Goal: Check status

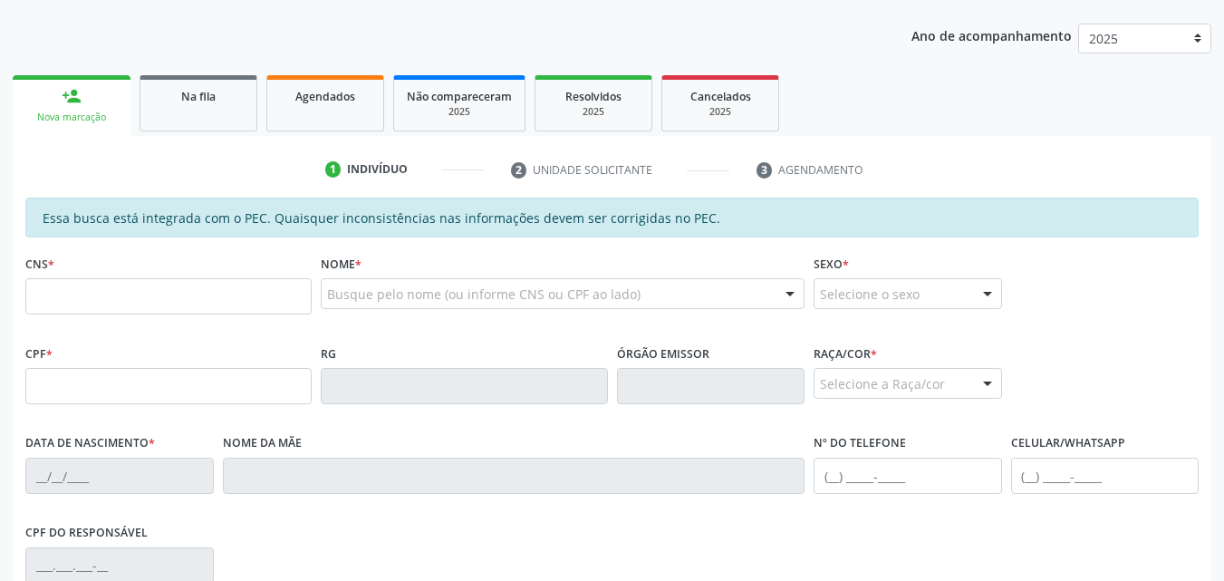
scroll to position [216, 0]
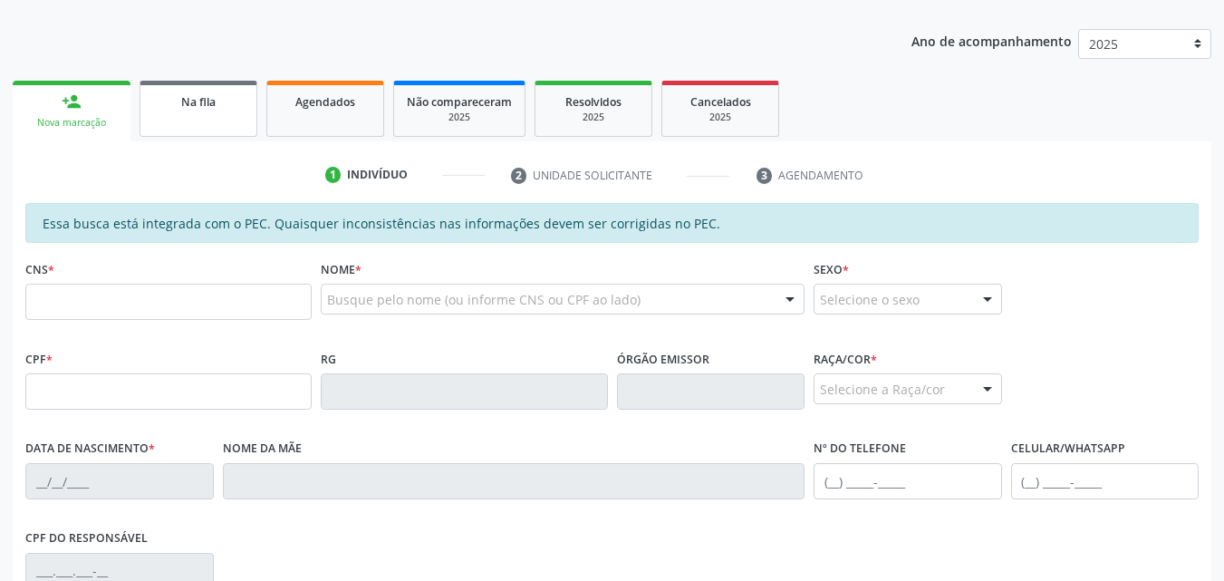
click at [252, 118] on link "Na fila" at bounding box center [199, 109] width 118 height 56
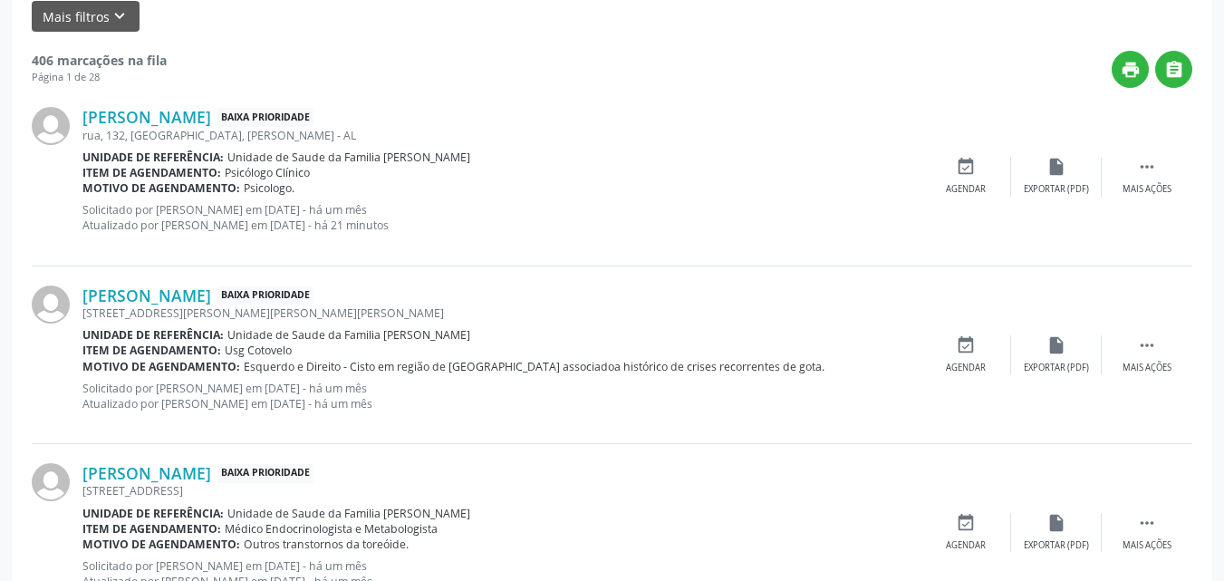
scroll to position [465, 0]
click at [157, 140] on div "rua, 132, [GEOGRAPHIC_DATA], [PERSON_NAME] - AL" at bounding box center [501, 134] width 838 height 15
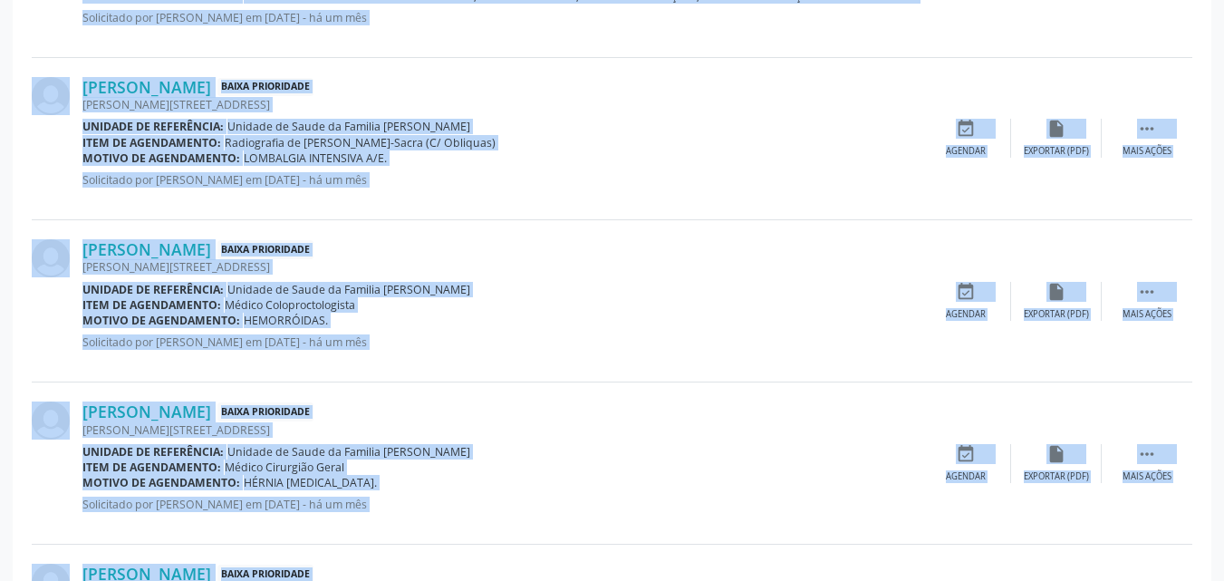
scroll to position [2536, 0]
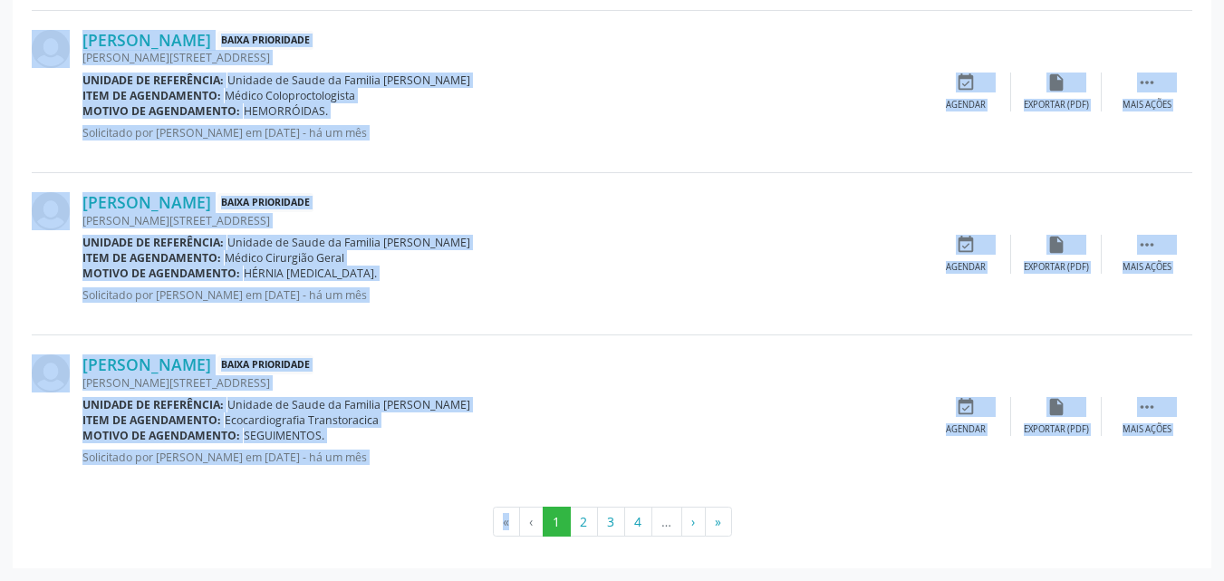
drag, startPoint x: 157, startPoint y: 140, endPoint x: 348, endPoint y: 616, distance: 513.5
click at [907, 388] on div "[PERSON_NAME][STREET_ADDRESS]" at bounding box center [501, 382] width 838 height 15
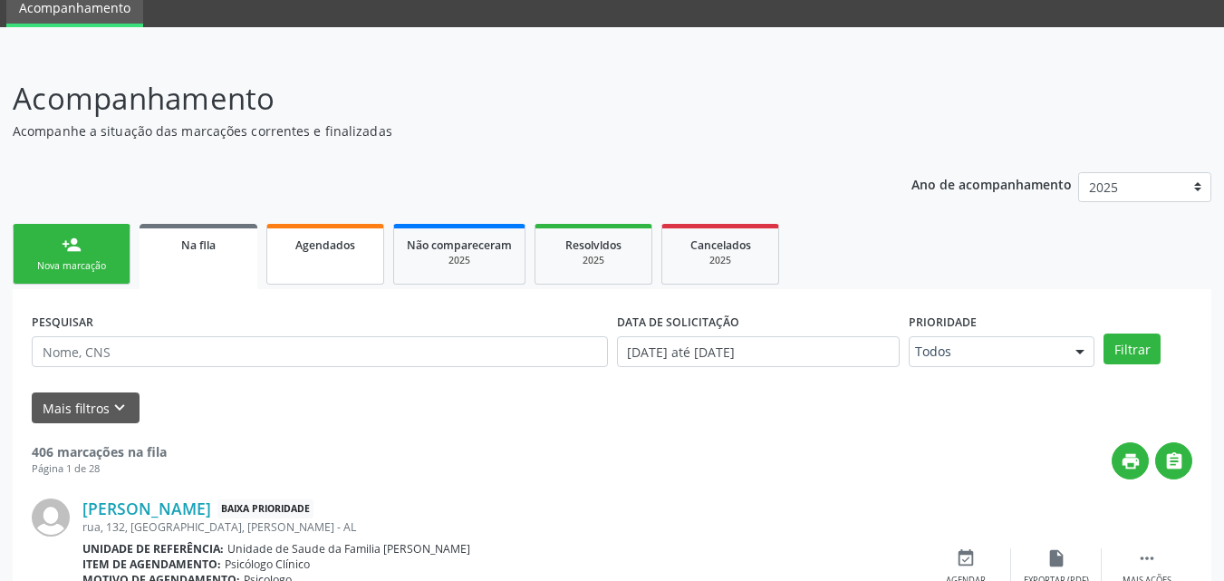
scroll to position [241, 0]
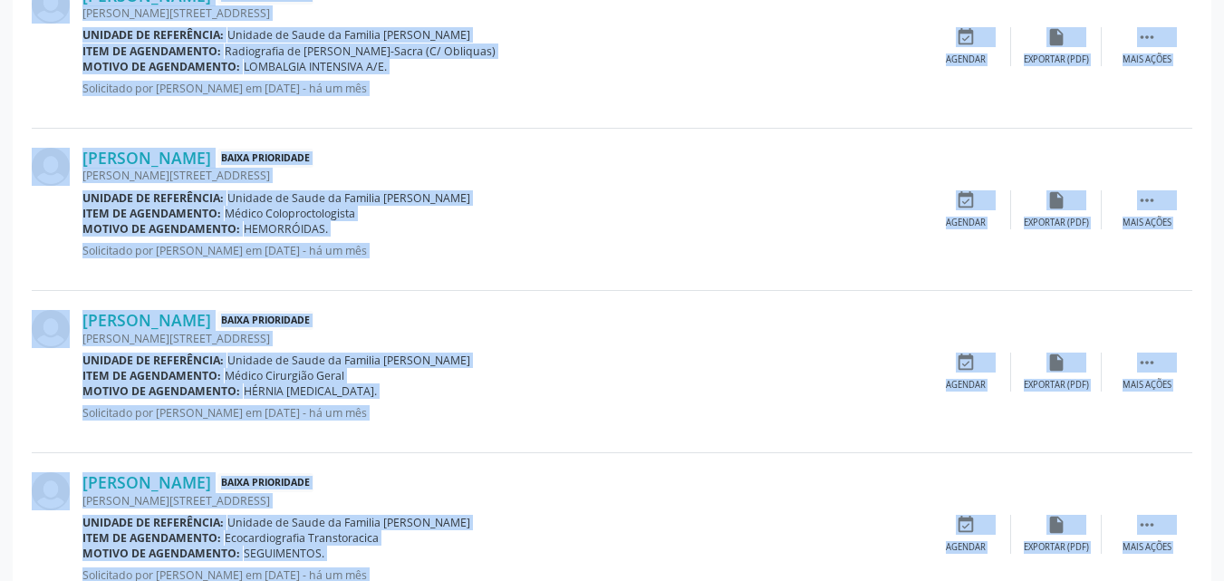
scroll to position [2536, 0]
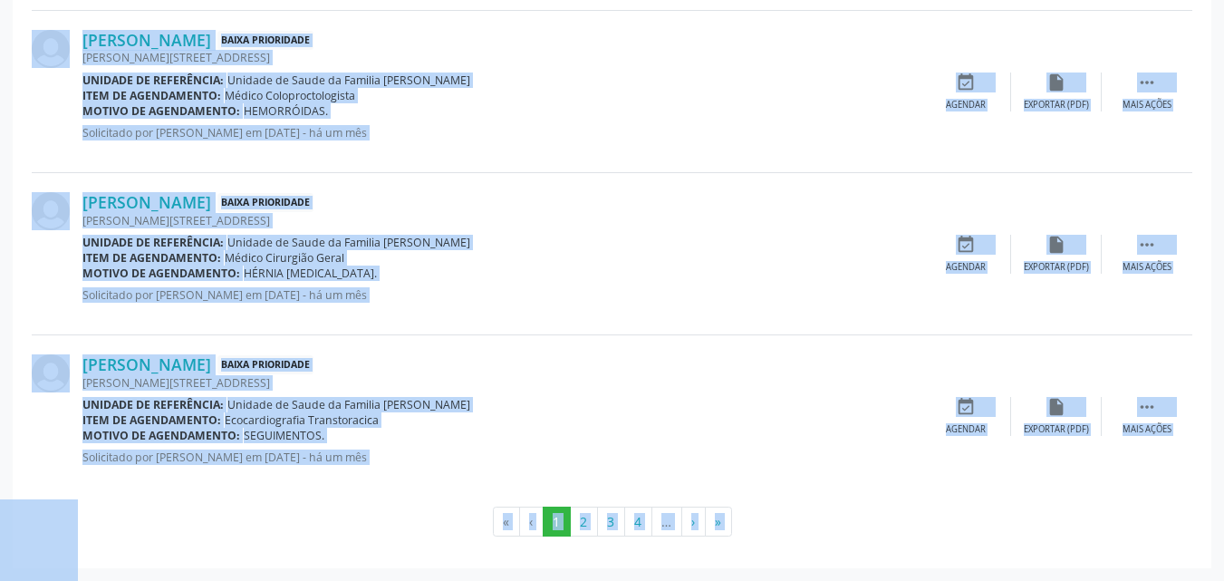
drag, startPoint x: 31, startPoint y: 281, endPoint x: 958, endPoint y: 517, distance: 956.5
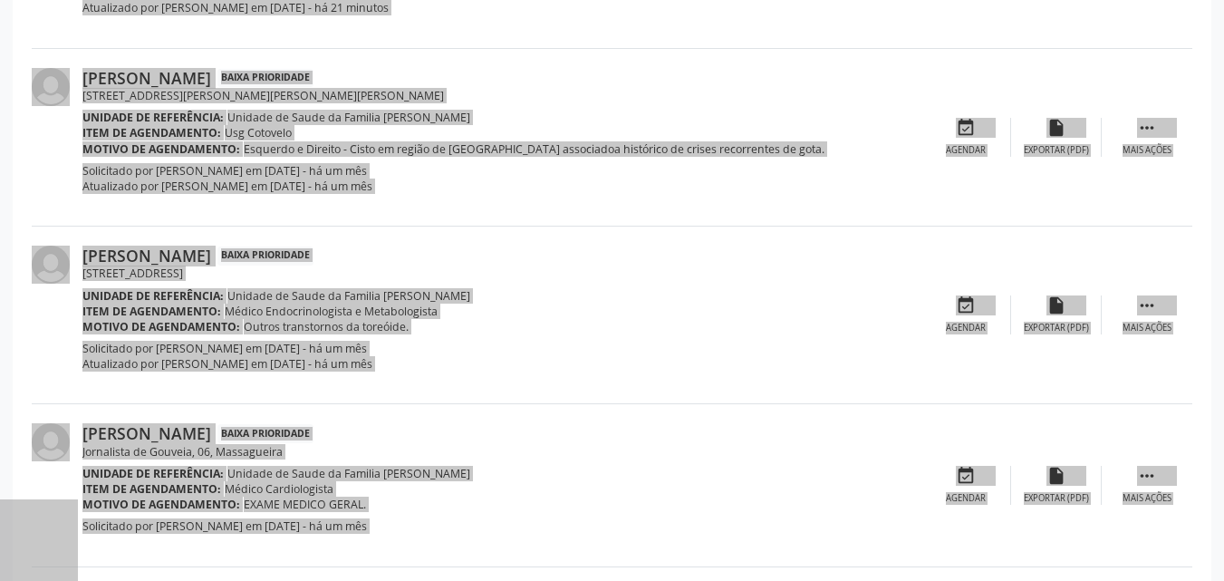
scroll to position [680, 0]
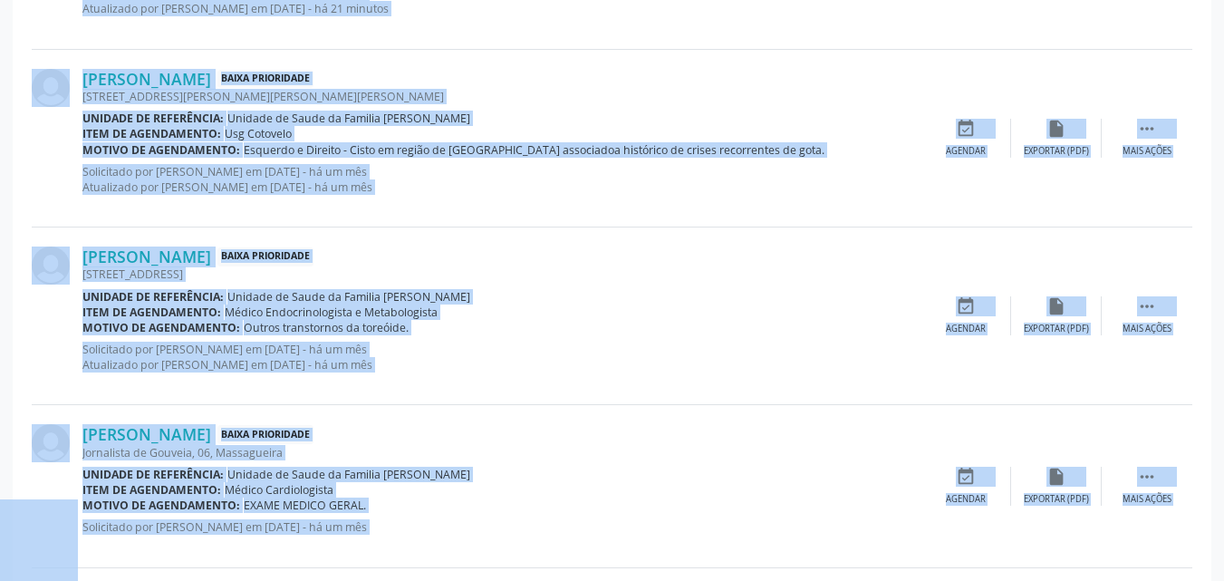
click at [708, 290] on div "Unidade de referência: Unidade de Saude da Familia Massagueira" at bounding box center [501, 296] width 838 height 15
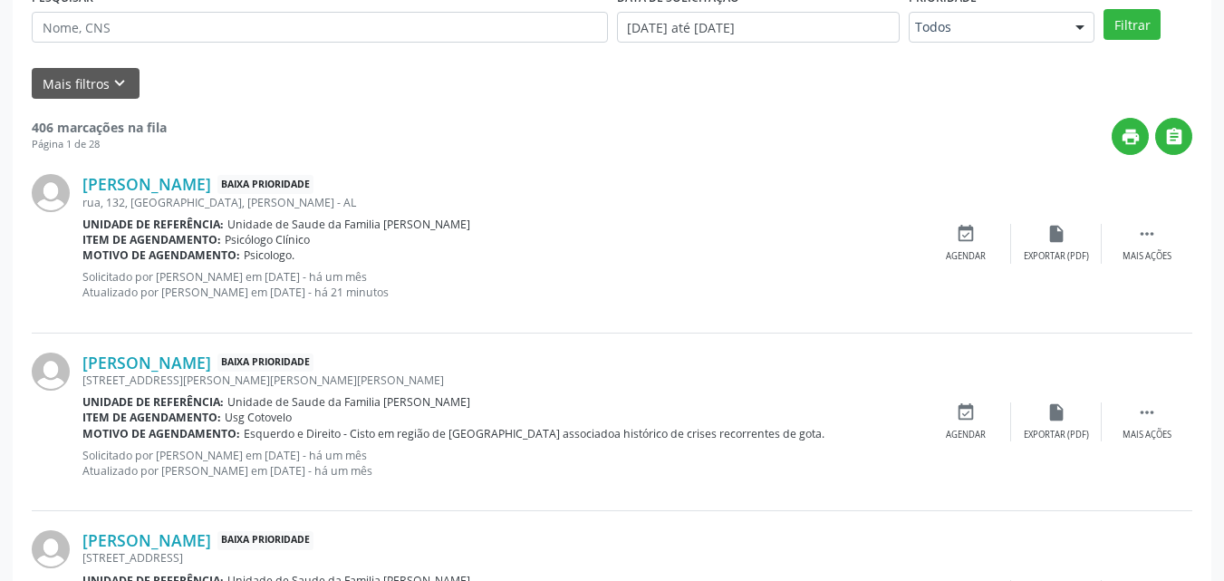
scroll to position [231, 0]
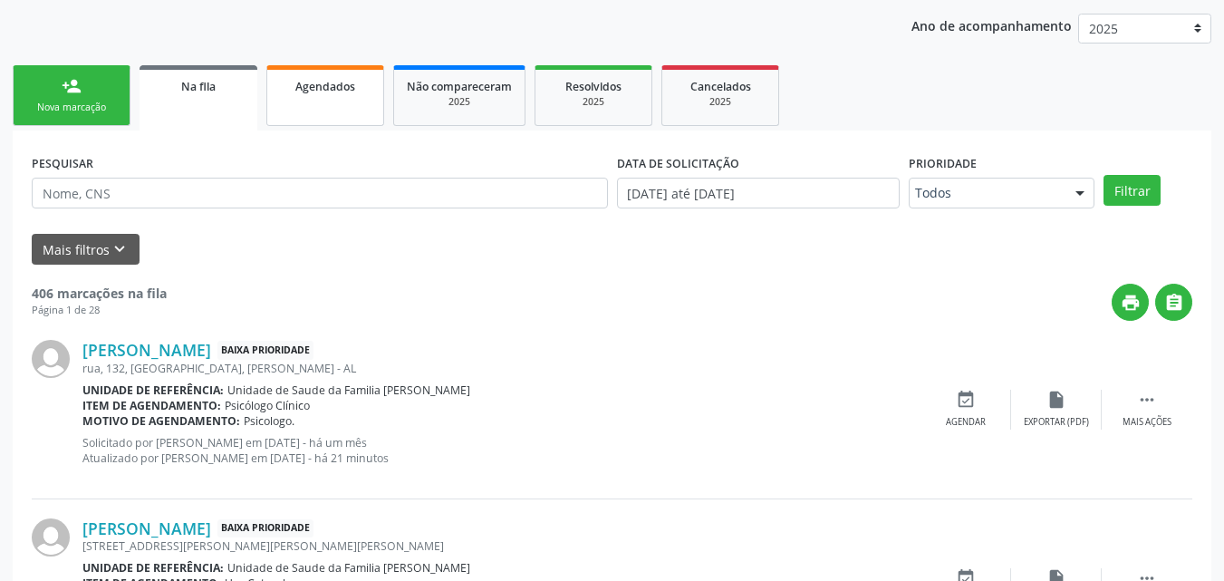
click at [344, 73] on link "Agendados" at bounding box center [325, 95] width 118 height 61
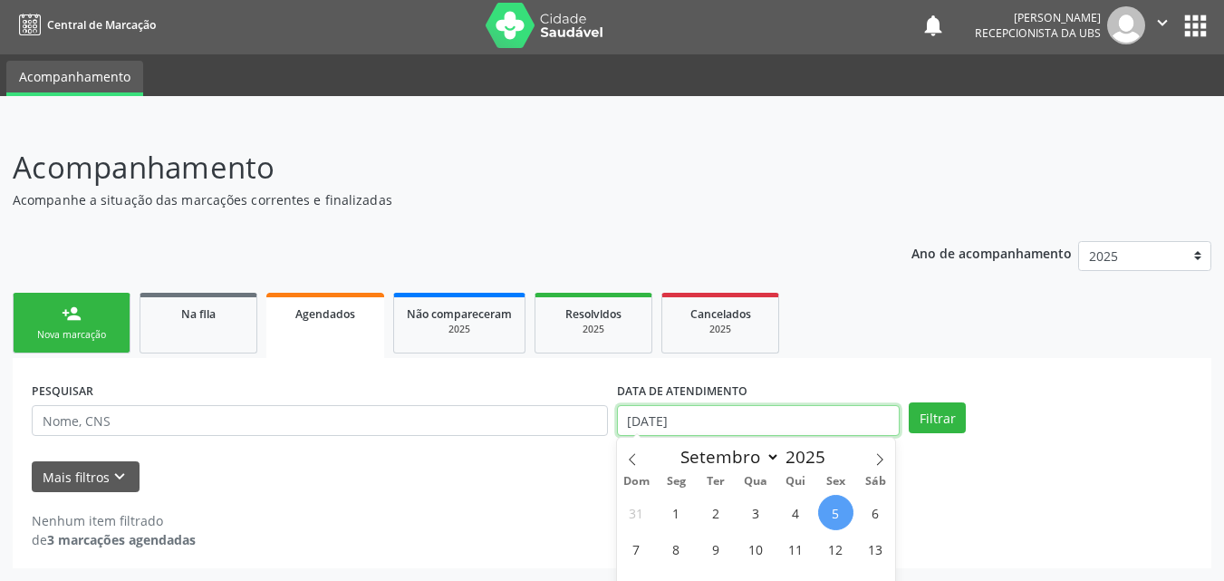
scroll to position [116, 0]
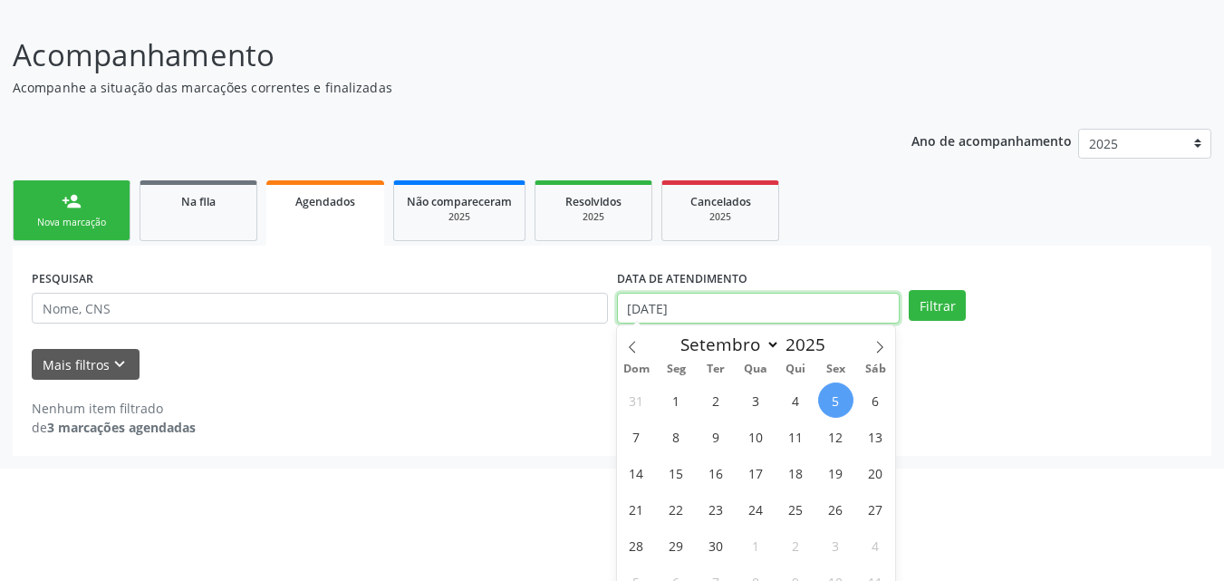
click at [743, 422] on body "Central de Marcação notifications [PERSON_NAME] Recepcionista da UBS  Configur…" at bounding box center [612, 174] width 1224 height 581
click at [670, 396] on span "1" at bounding box center [676, 399] width 35 height 35
type input "[DATE]"
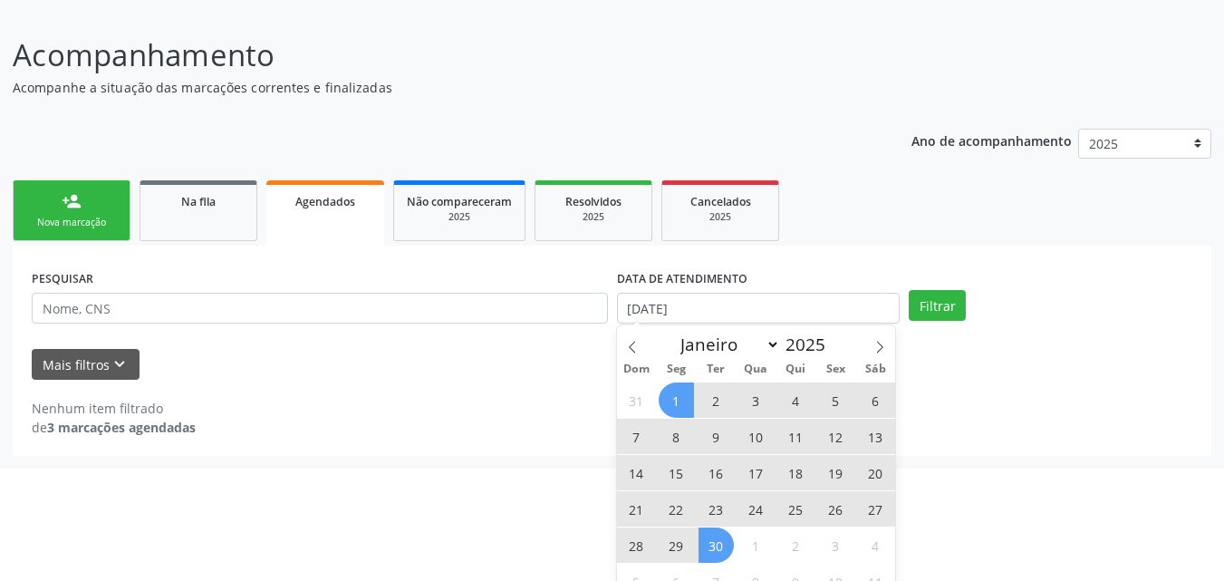
click at [729, 534] on span "30" at bounding box center [716, 544] width 35 height 35
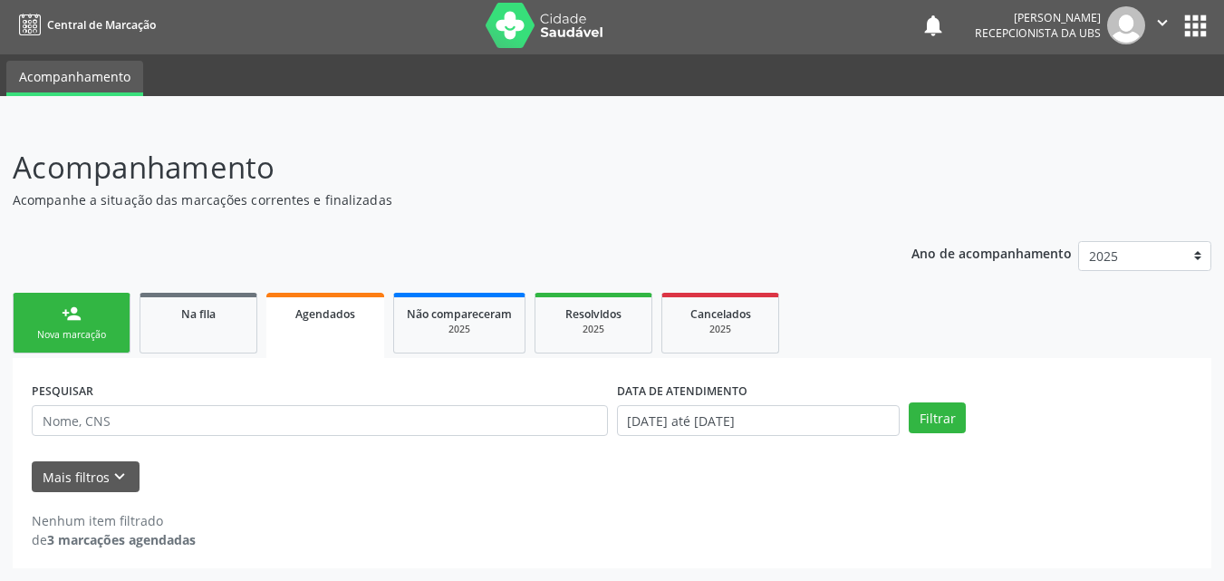
scroll to position [4, 0]
click at [930, 429] on button "Filtrar" at bounding box center [937, 417] width 57 height 31
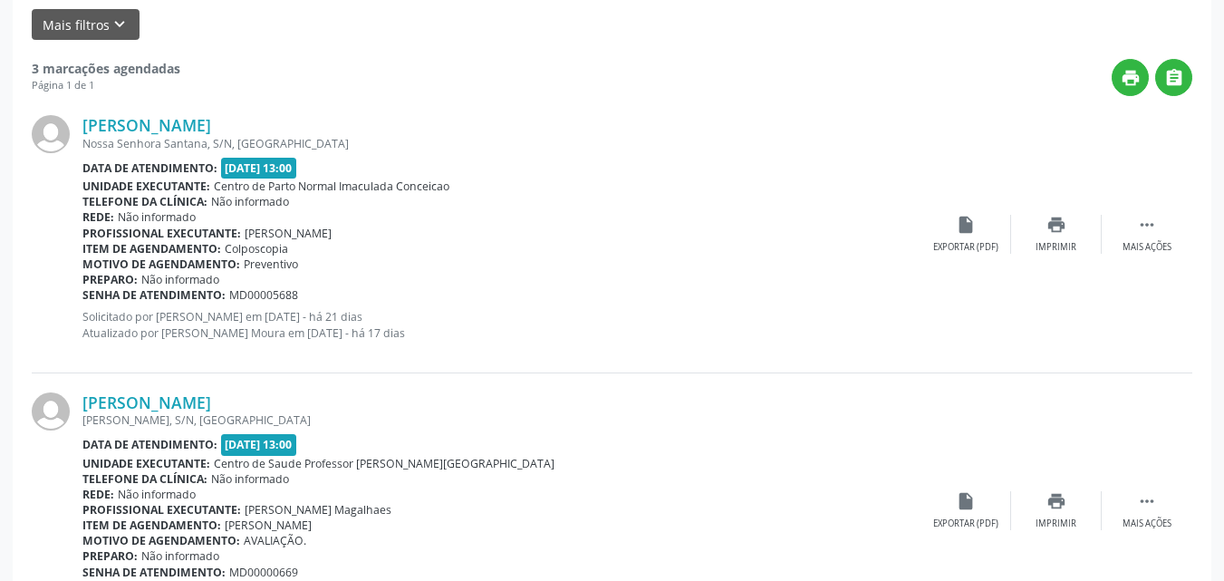
scroll to position [468, 0]
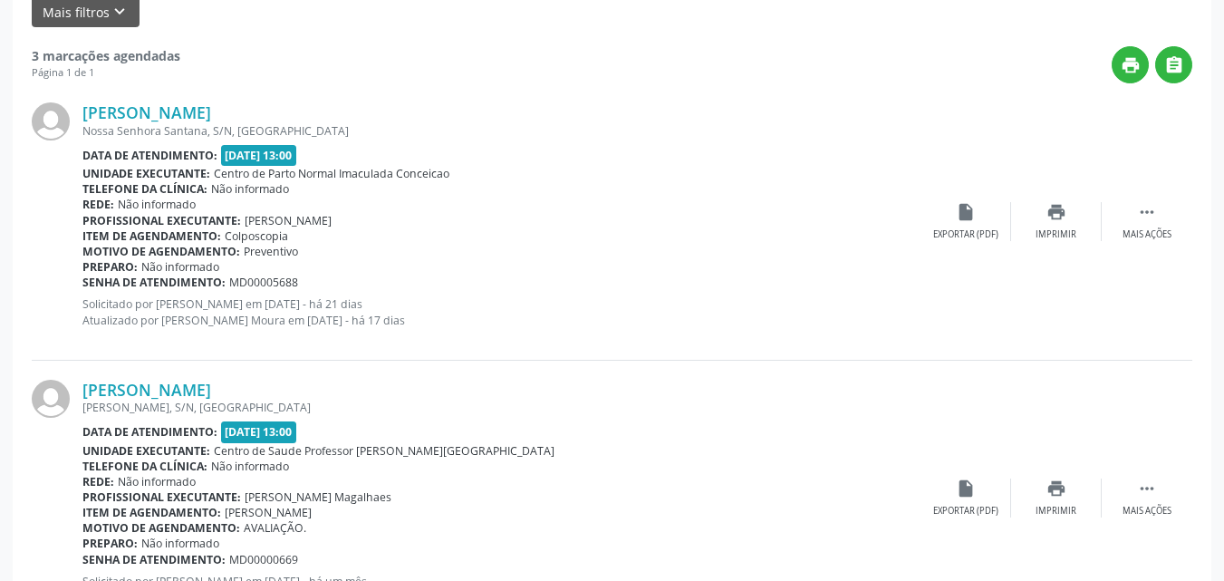
click at [355, 78] on div "print " at bounding box center [686, 64] width 1012 height 37
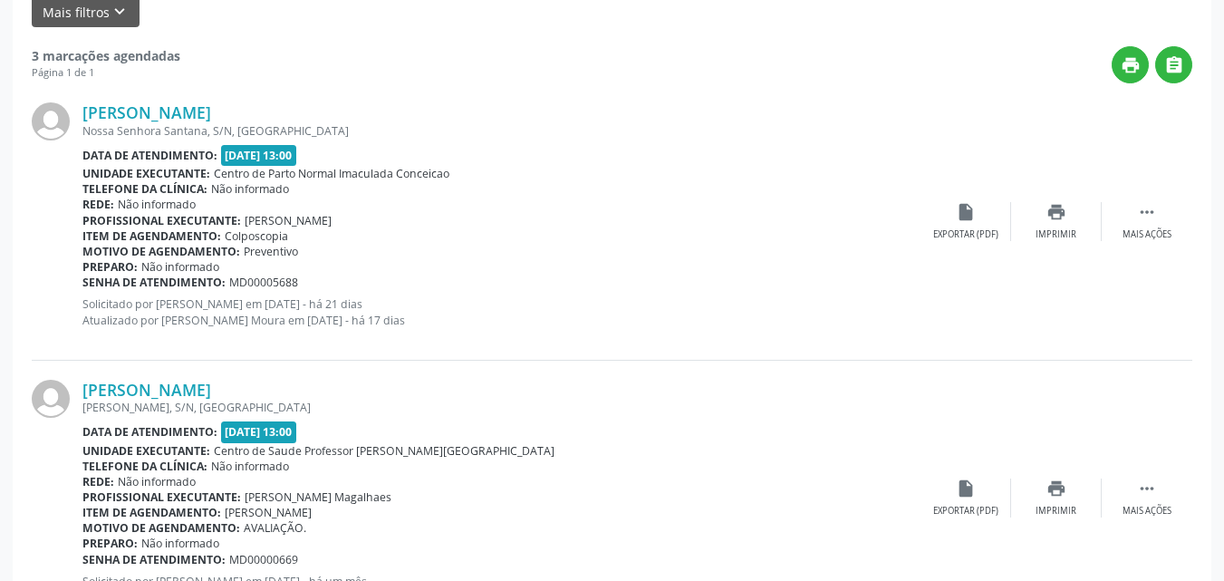
click at [355, 78] on div "print " at bounding box center [686, 64] width 1012 height 37
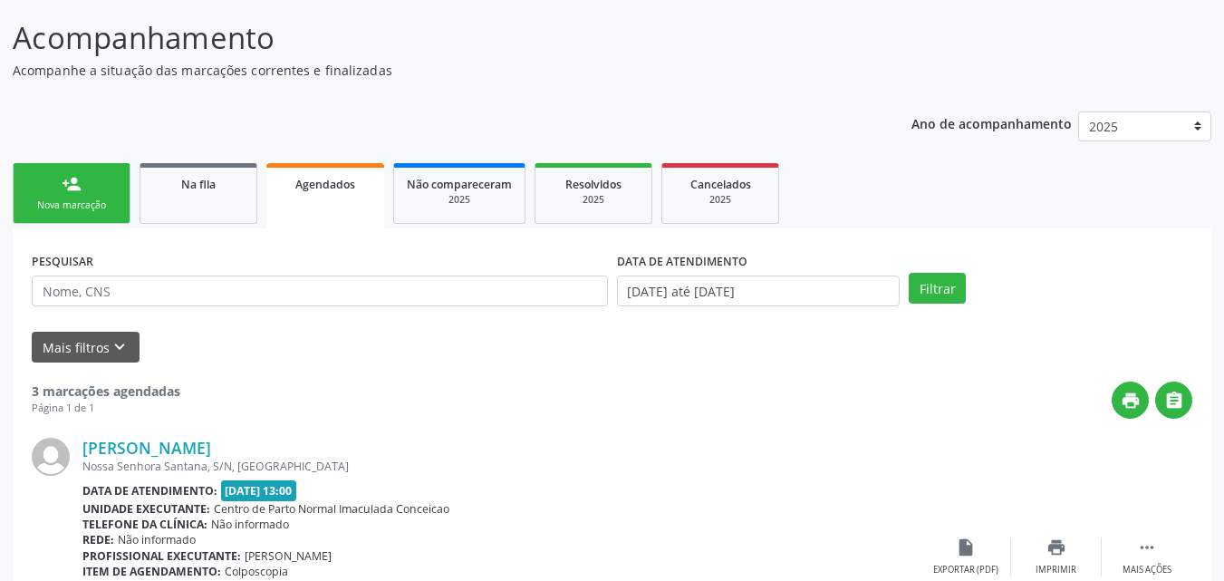
scroll to position [130, 0]
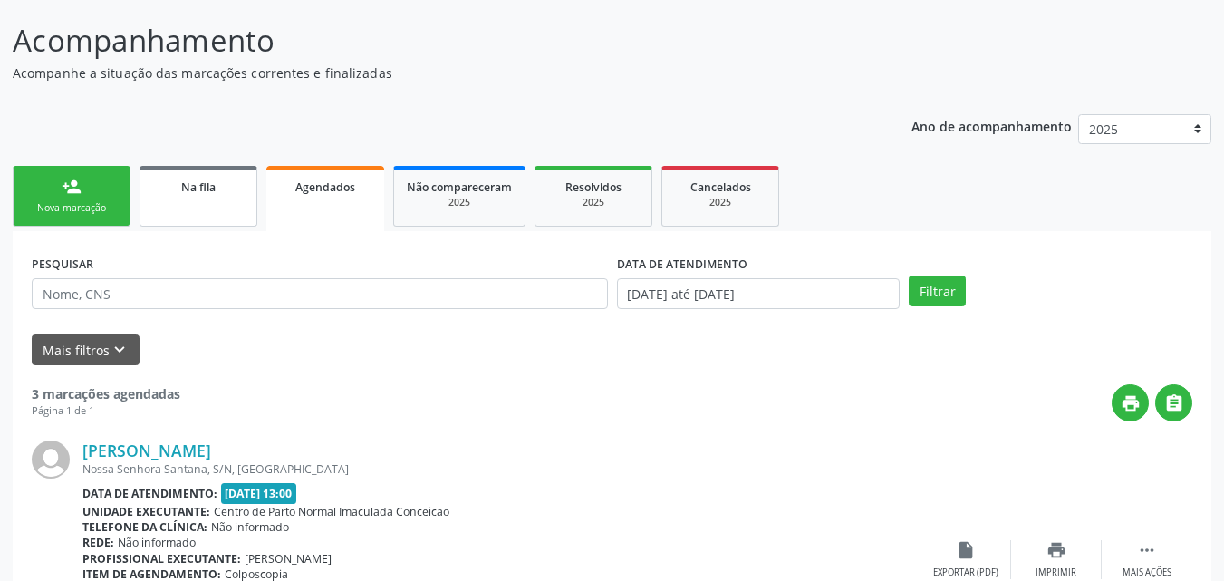
click at [207, 180] on span "Na fila" at bounding box center [198, 186] width 34 height 15
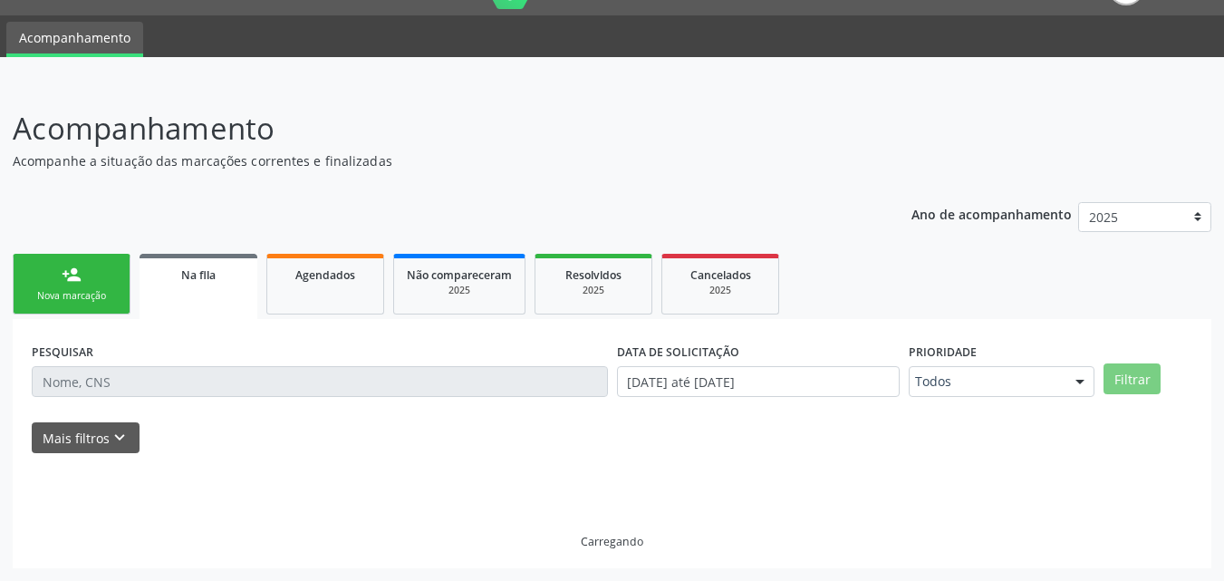
scroll to position [43, 0]
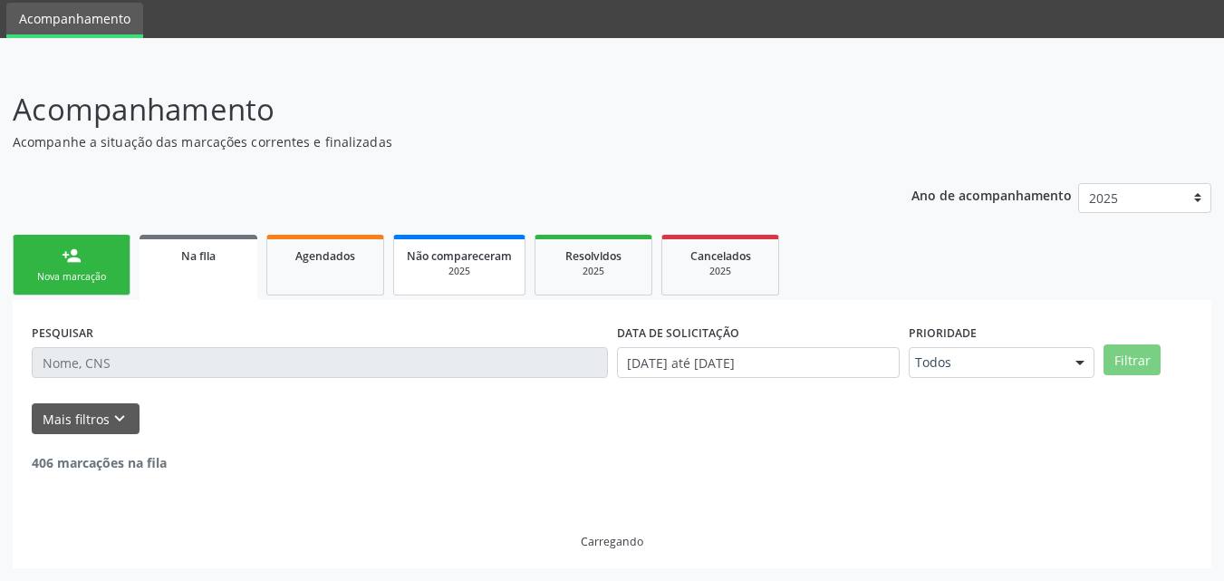
click at [487, 245] on link "Não compareceram 2025" at bounding box center [459, 265] width 132 height 61
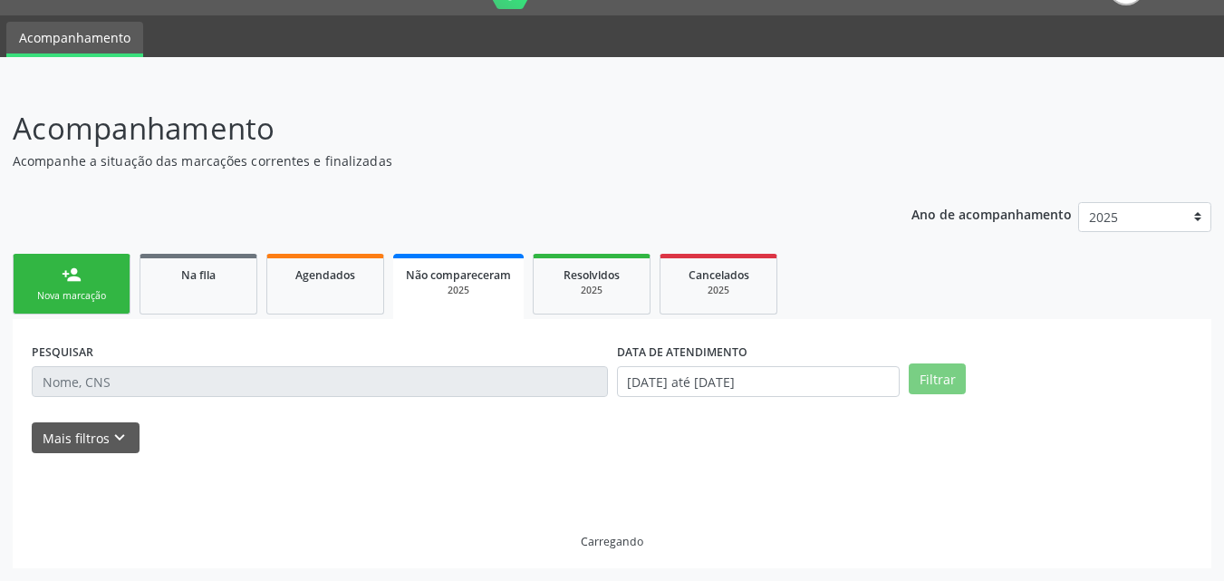
scroll to position [0, 0]
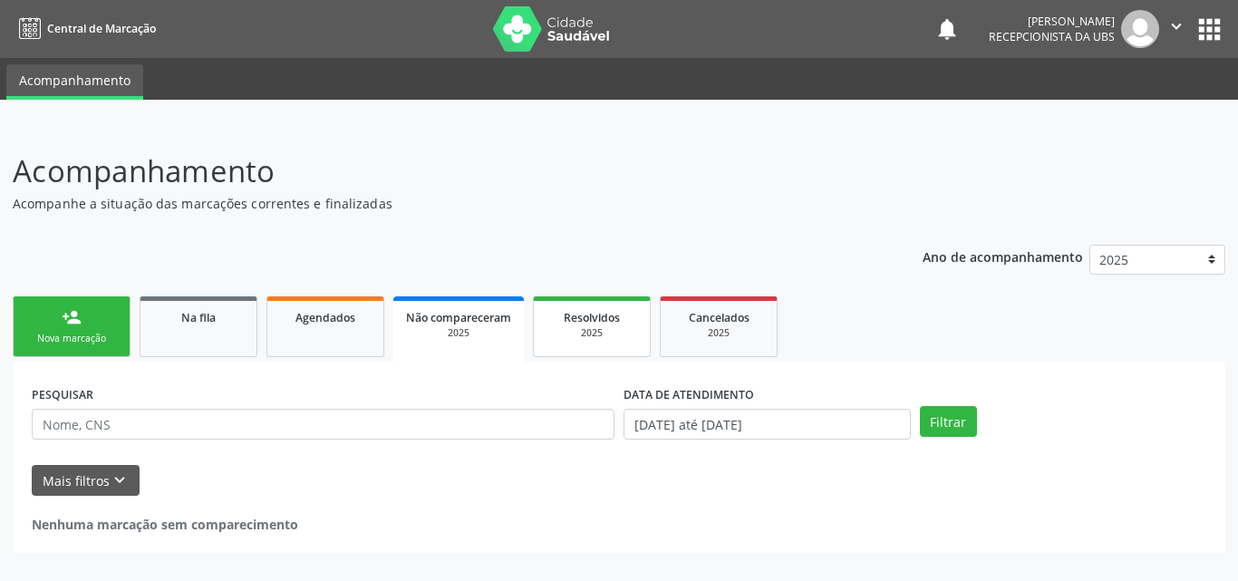
click at [595, 333] on div "2025" at bounding box center [591, 333] width 91 height 14
select select "8"
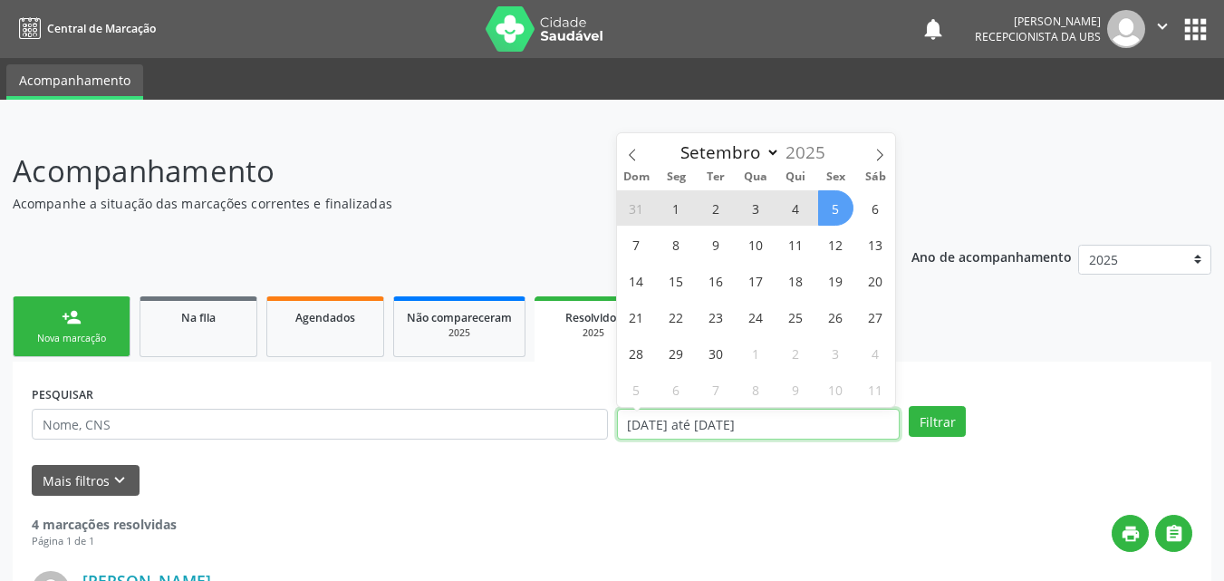
click at [745, 426] on input "[DATE] até [DATE]" at bounding box center [759, 424] width 284 height 31
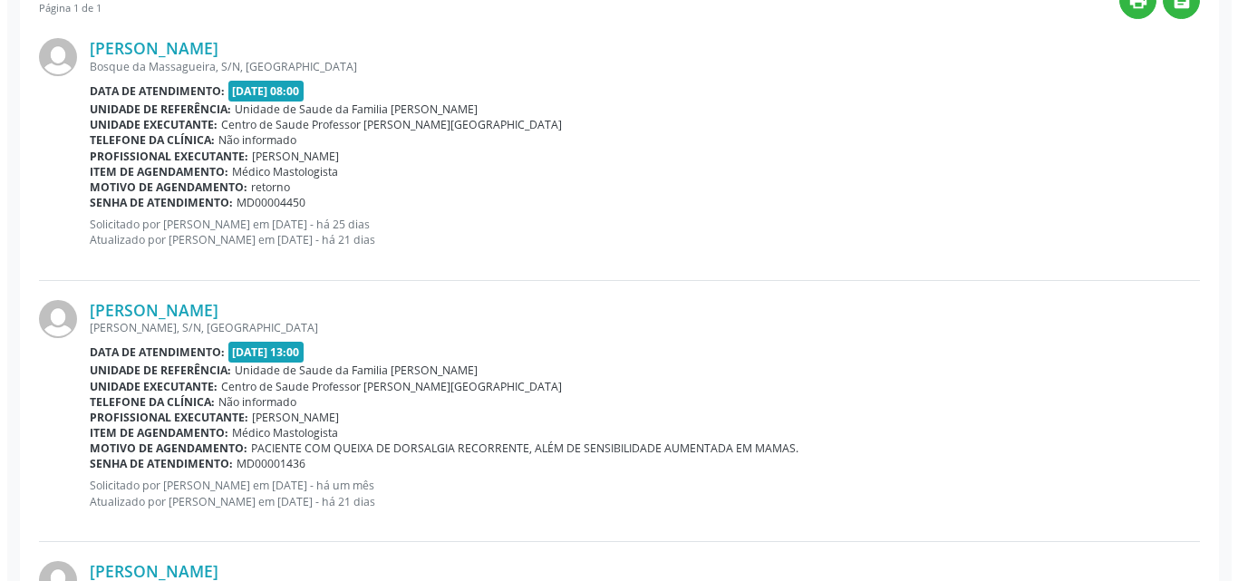
scroll to position [534, 0]
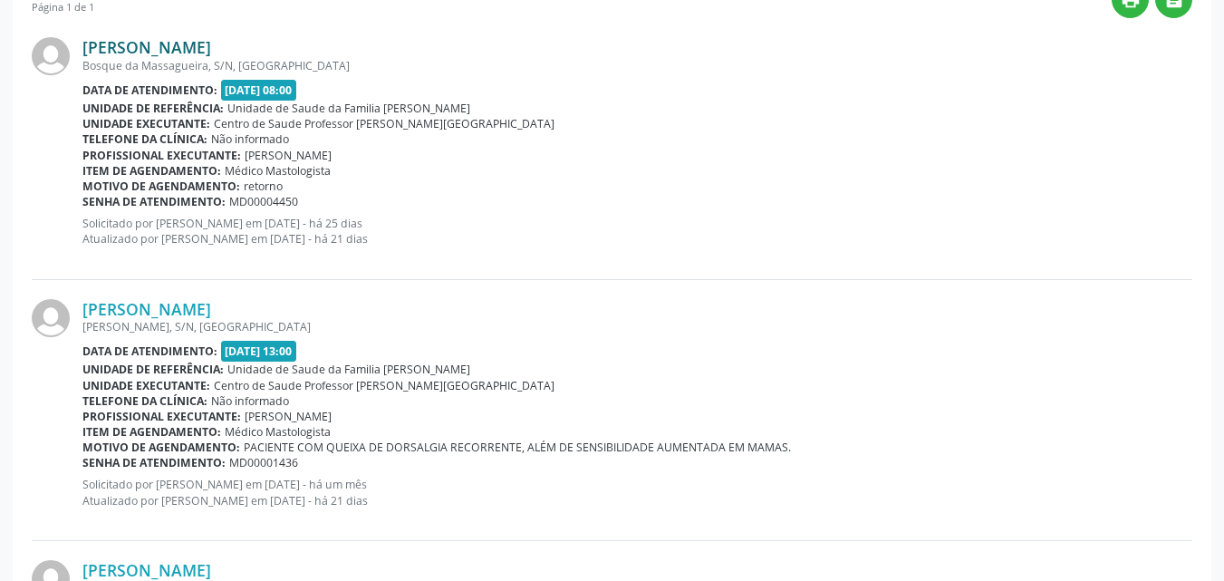
click at [86, 41] on link "[PERSON_NAME]" at bounding box center [146, 47] width 129 height 20
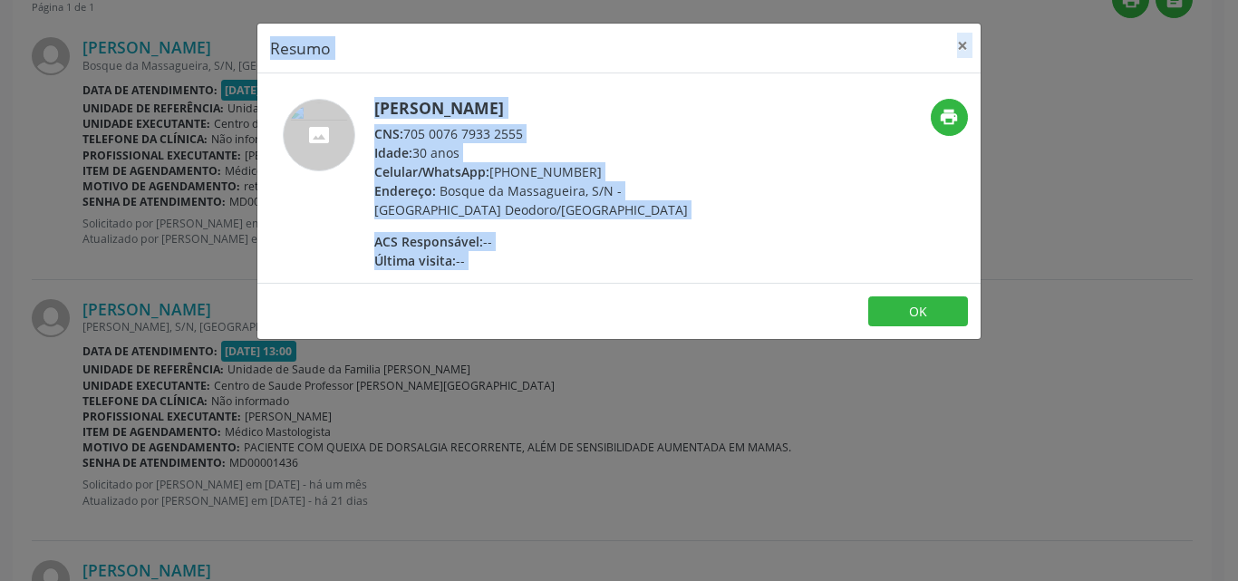
click at [468, 337] on div "Resumo × [PERSON_NAME] CNS: 705 0076 7933 2555 Idade: 30 anos Celular/WhatsApp:…" at bounding box center [619, 290] width 1238 height 581
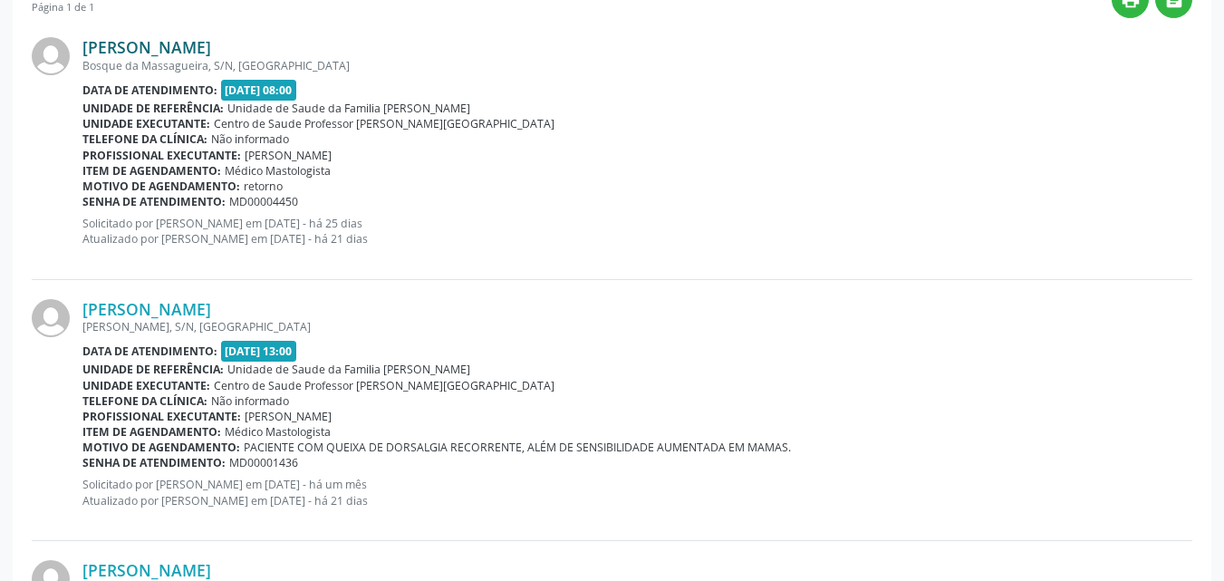
click at [154, 40] on link "[PERSON_NAME]" at bounding box center [146, 47] width 129 height 20
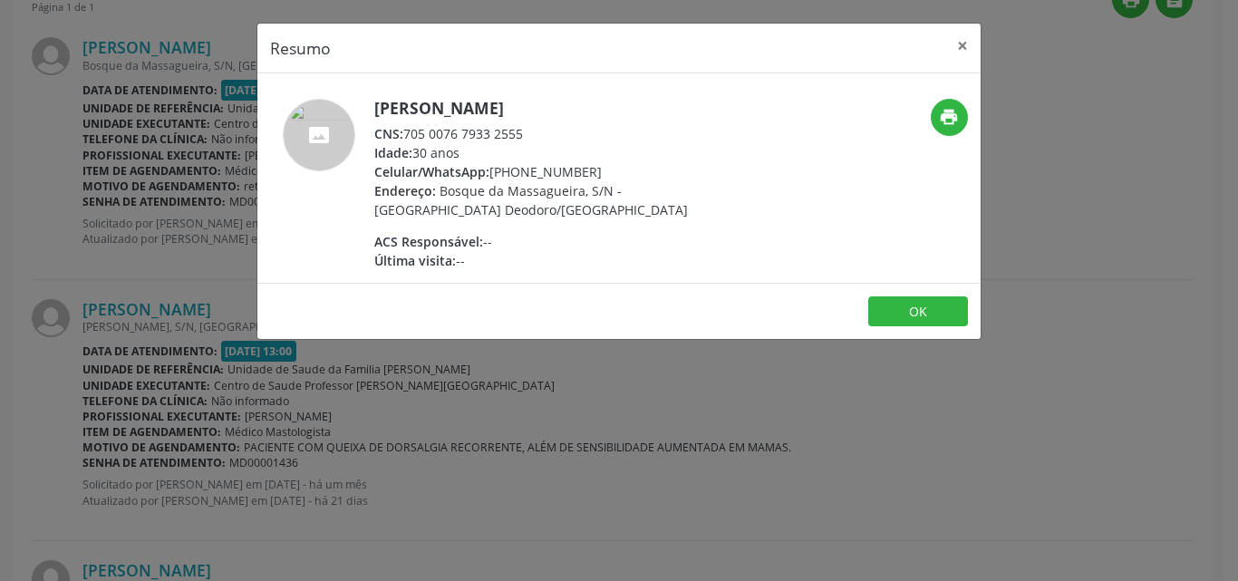
drag, startPoint x: 404, startPoint y: 133, endPoint x: 525, endPoint y: 133, distance: 121.4
click at [525, 133] on div "CNS: 705 0076 7933 2555" at bounding box center [550, 133] width 352 height 19
copy div "705 0076 7933 2555"
